Goal: Task Accomplishment & Management: Manage account settings

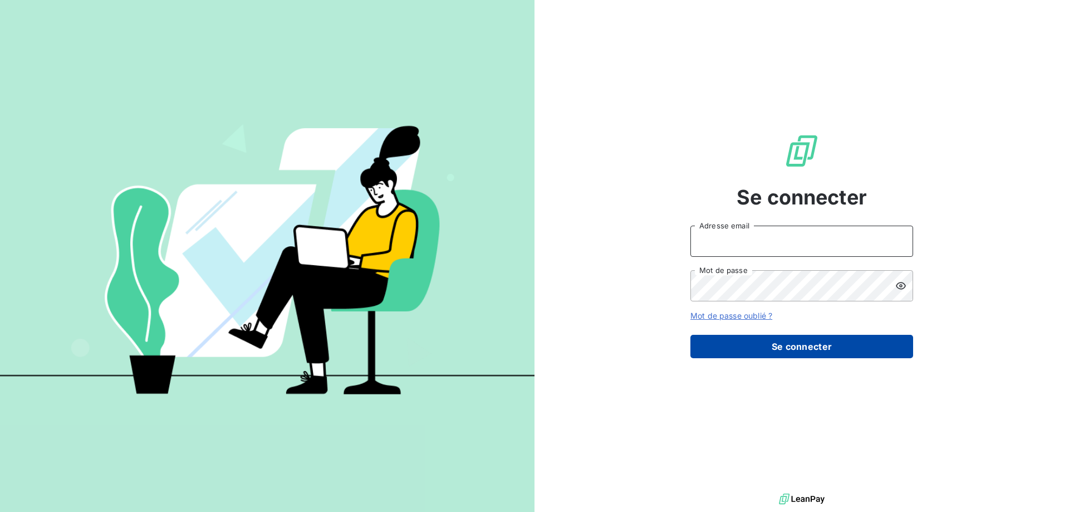
type input "[EMAIL_ADDRESS][DOMAIN_NAME]"
click at [745, 335] on button "Se connecter" at bounding box center [801, 346] width 223 height 23
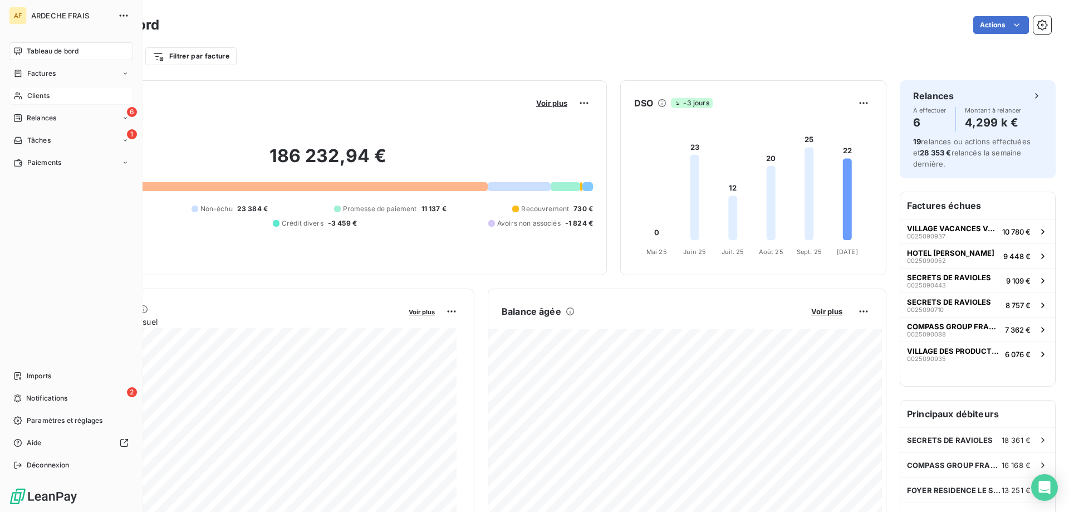
click at [24, 94] on div "Clients" at bounding box center [71, 96] width 124 height 18
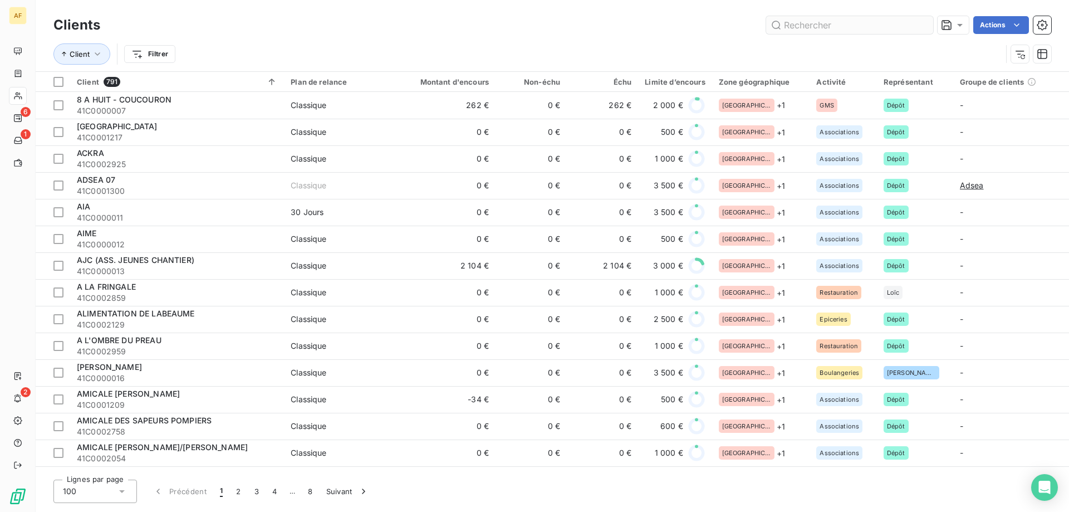
click at [807, 30] on input "text" at bounding box center [849, 25] width 167 height 18
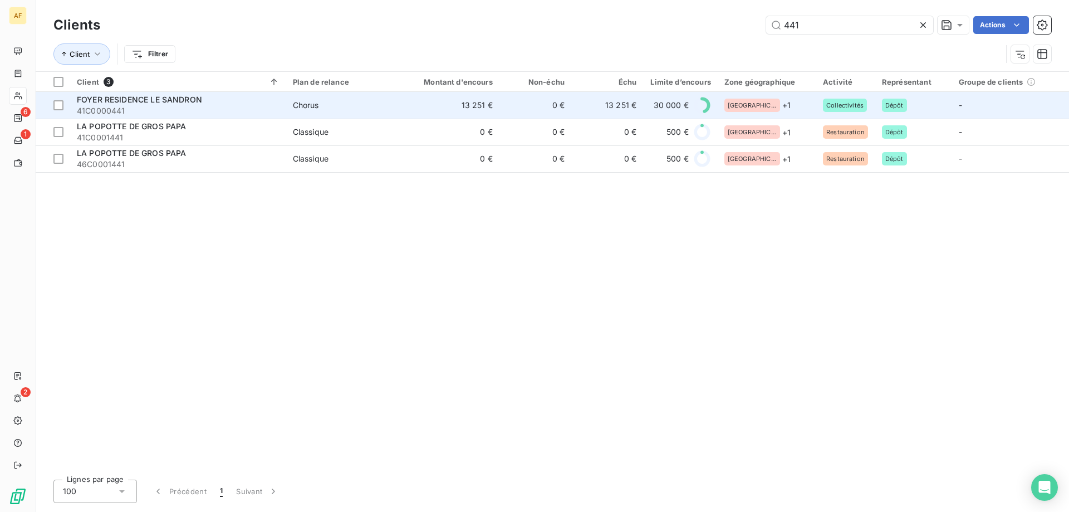
type input "441"
click at [277, 110] on span "41C0000441" at bounding box center [178, 110] width 203 height 11
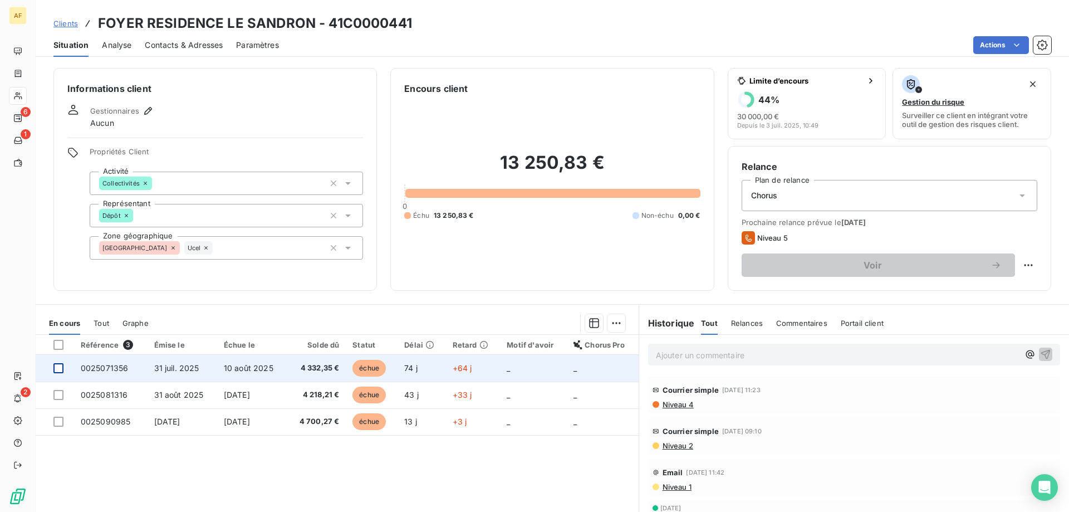
click at [59, 369] on div at bounding box center [58, 368] width 10 height 10
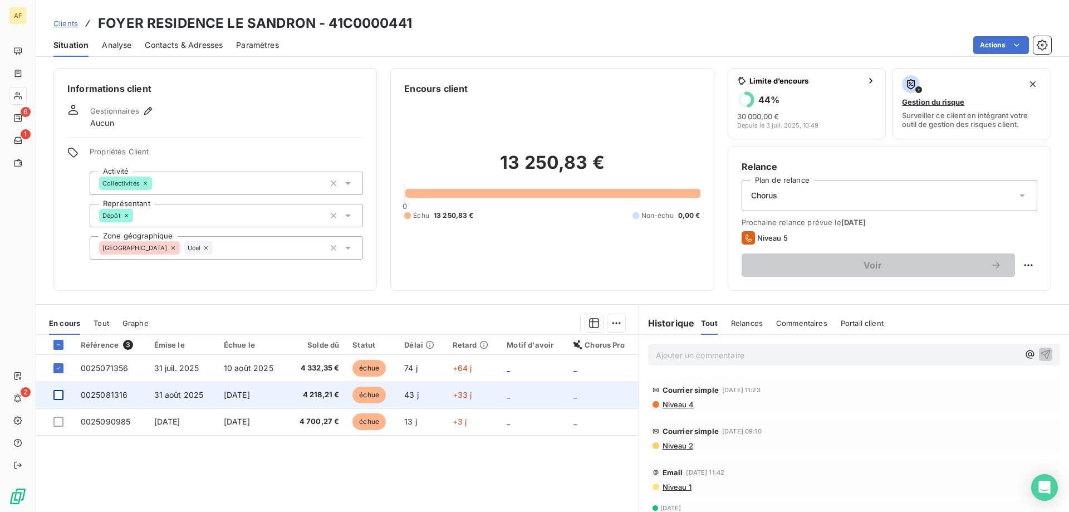
click at [58, 396] on div at bounding box center [58, 395] width 10 height 10
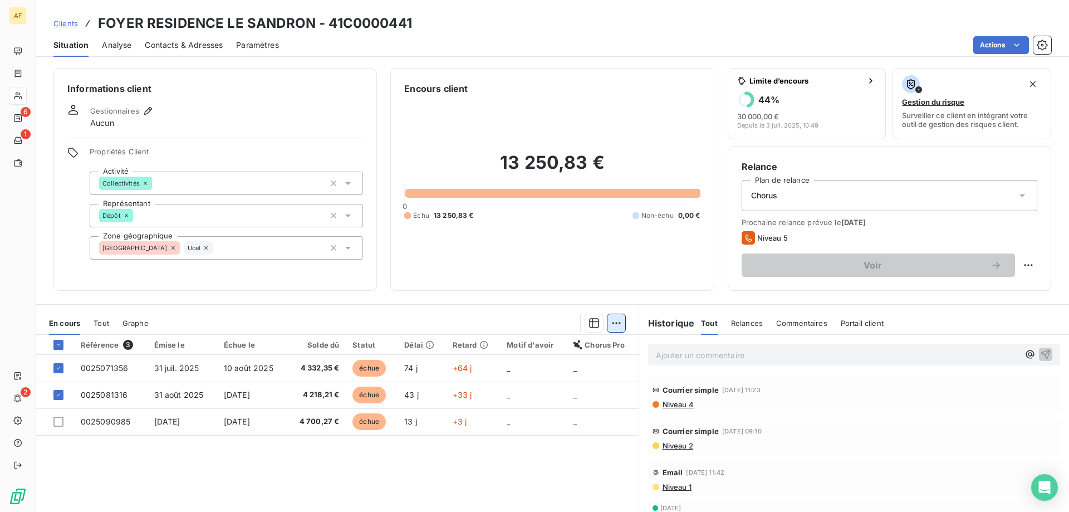
click at [606, 327] on html "AF 6 1 2 Clients FOYER RESIDENCE LE SANDRON - 41C0000441 Situation Analyse Cont…" at bounding box center [534, 256] width 1069 height 512
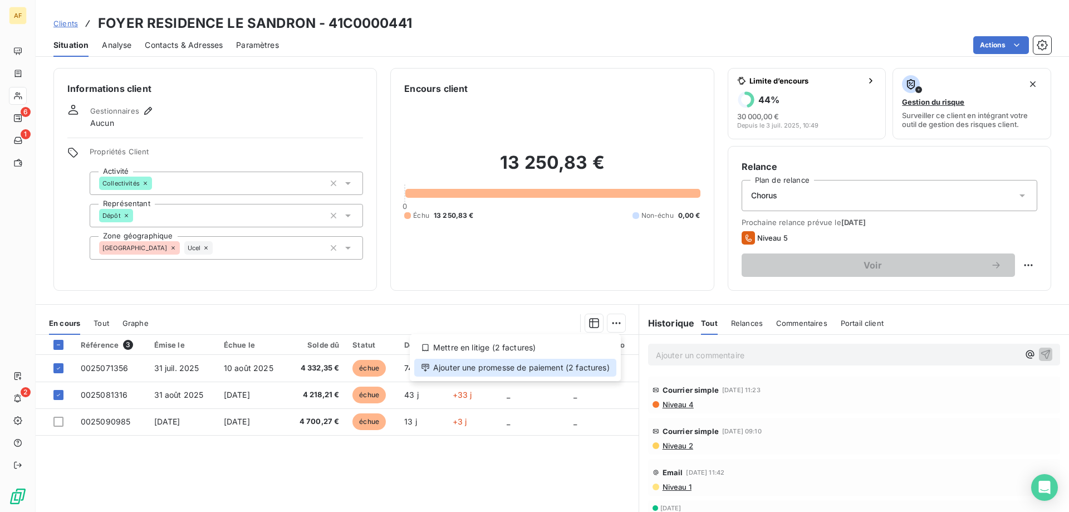
click at [590, 366] on div "Ajouter une promesse de paiement (2 factures)" at bounding box center [515, 368] width 202 height 18
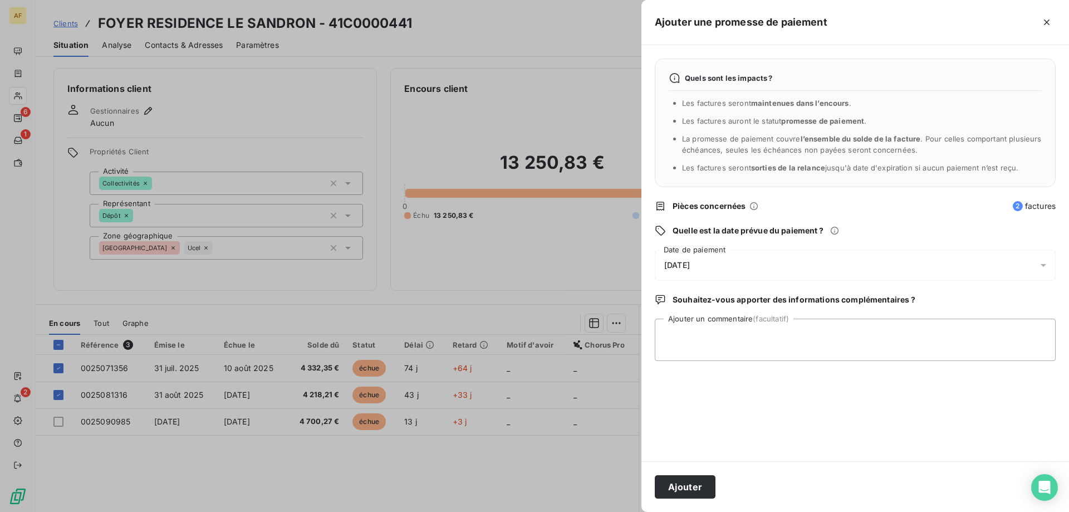
click at [733, 274] on div "[DATE]" at bounding box center [855, 264] width 401 height 31
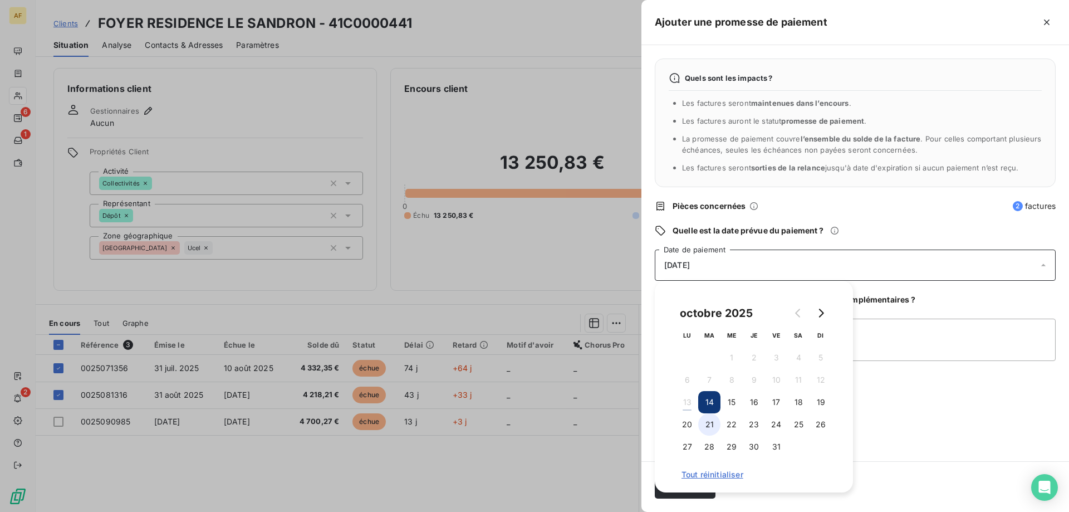
click at [704, 425] on button "21" at bounding box center [709, 424] width 22 height 22
click at [873, 357] on textarea "Ajouter un commentaire (facultatif)" at bounding box center [855, 339] width 401 height 42
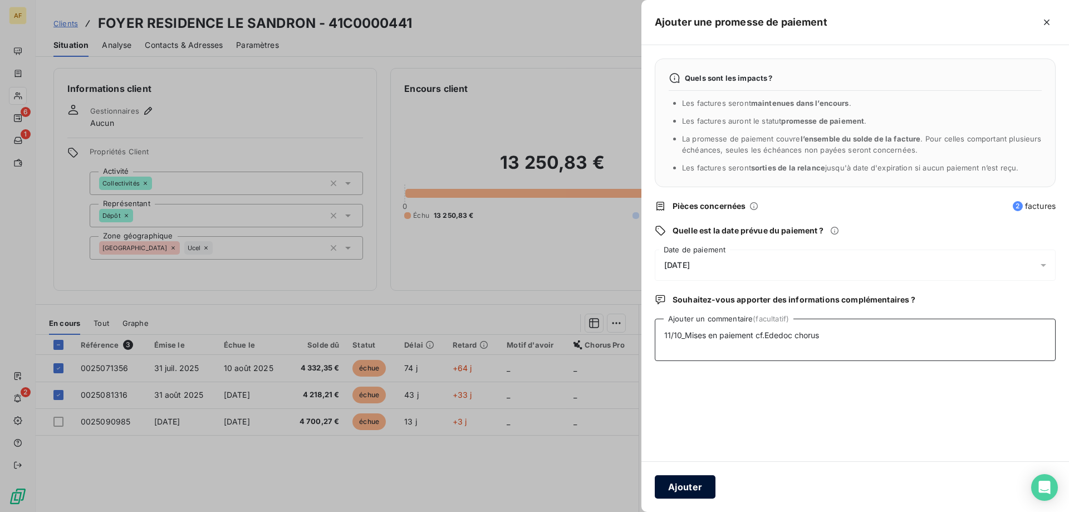
type textarea "11/10_Mises en paiement cf.Ededoc chorus"
click at [678, 486] on button "Ajouter" at bounding box center [685, 486] width 61 height 23
